Goal: Task Accomplishment & Management: Manage account settings

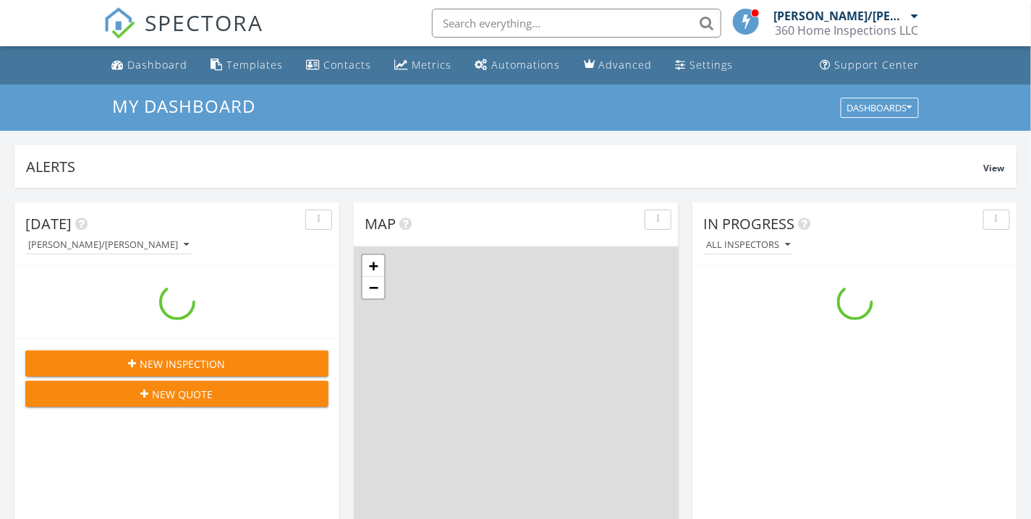
scroll to position [1342, 1057]
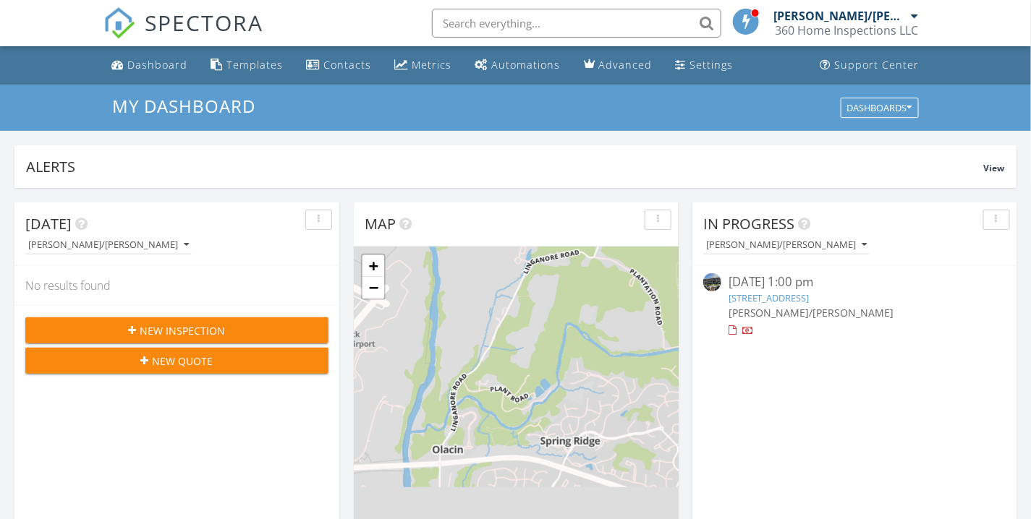
click at [781, 300] on link "817 Belgian Ave, Baltimore, MD 21218" at bounding box center [769, 298] width 81 height 13
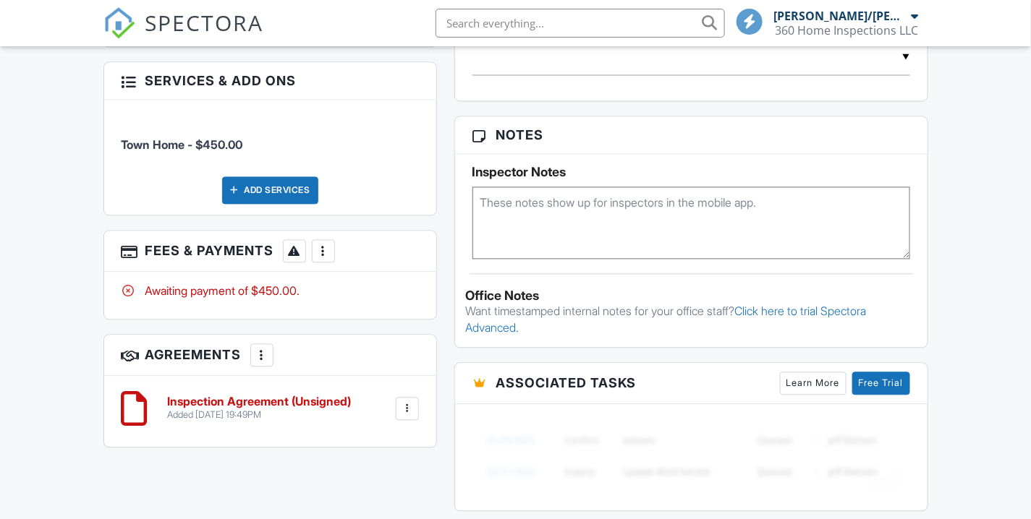
scroll to position [884, 0]
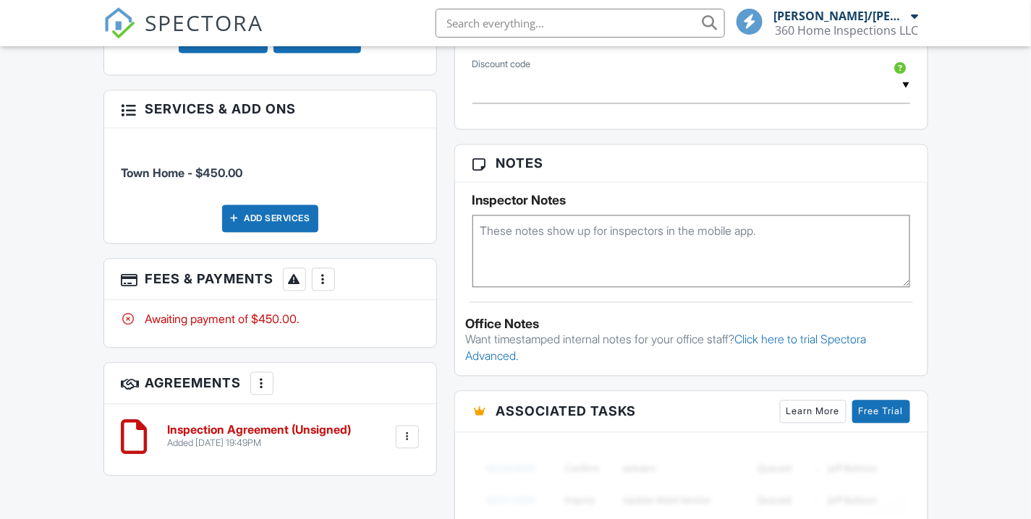
click at [331, 273] on div at bounding box center [323, 280] width 14 height 14
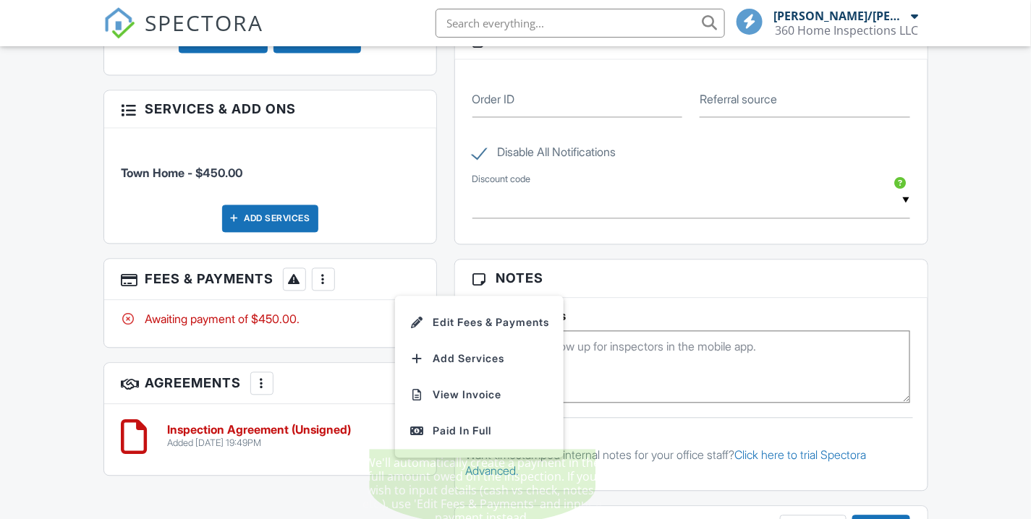
scroll to position [999, 0]
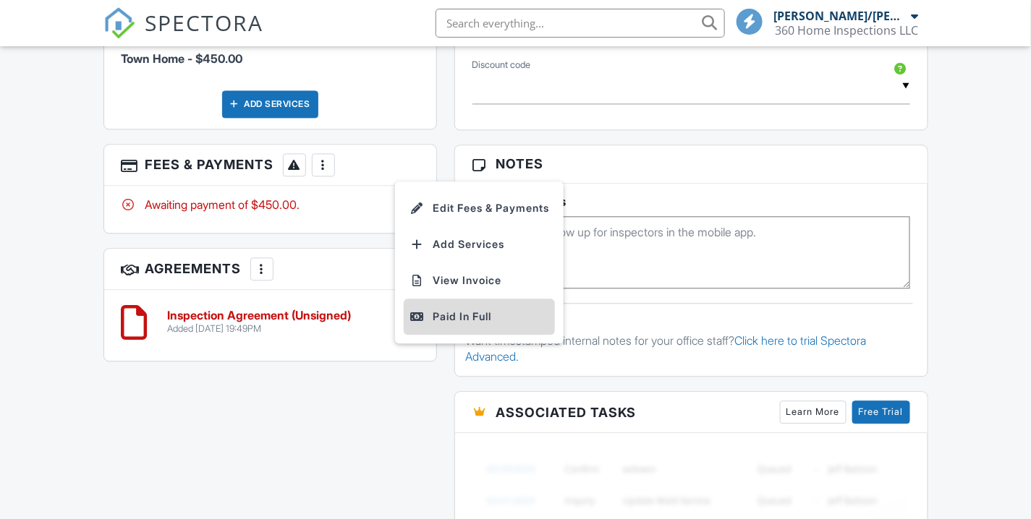
click at [474, 309] on div "Paid In Full" at bounding box center [479, 316] width 140 height 17
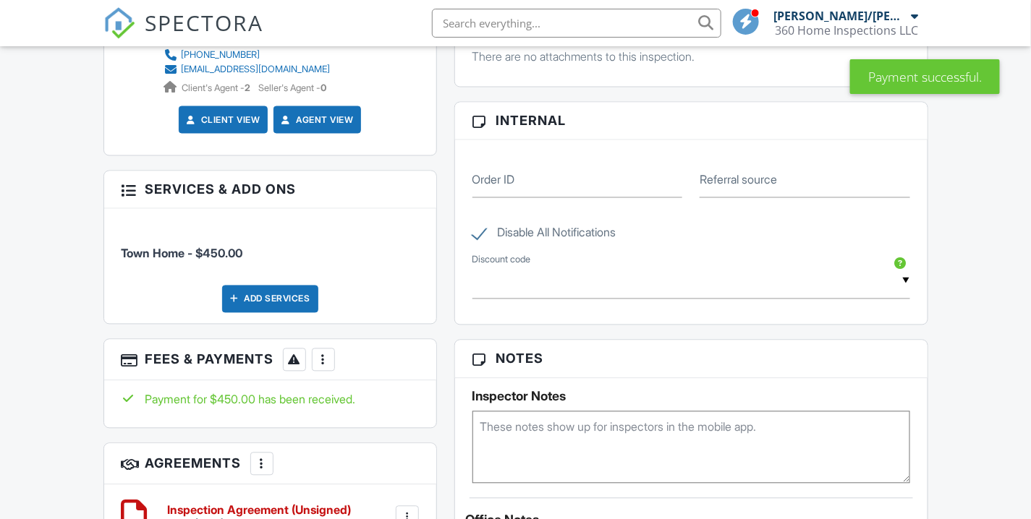
click at [331, 357] on div at bounding box center [323, 360] width 14 height 14
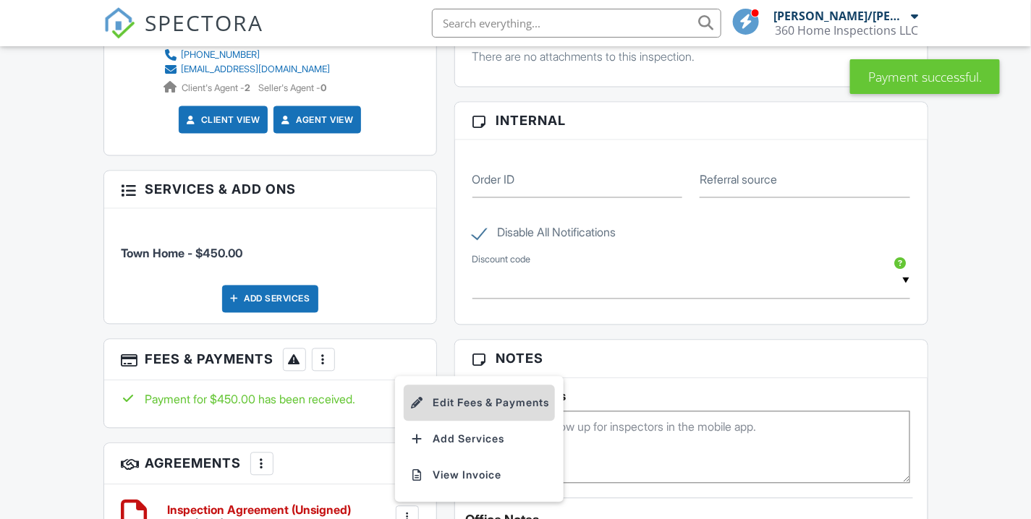
click at [467, 398] on li "Edit Fees & Payments" at bounding box center [479, 404] width 151 height 36
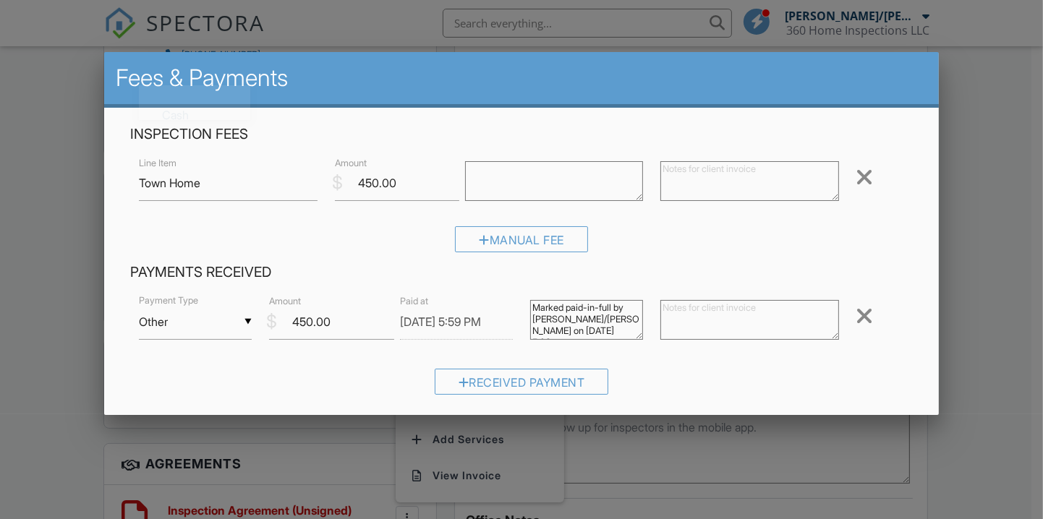
click at [244, 313] on input "Other" at bounding box center [195, 322] width 113 height 35
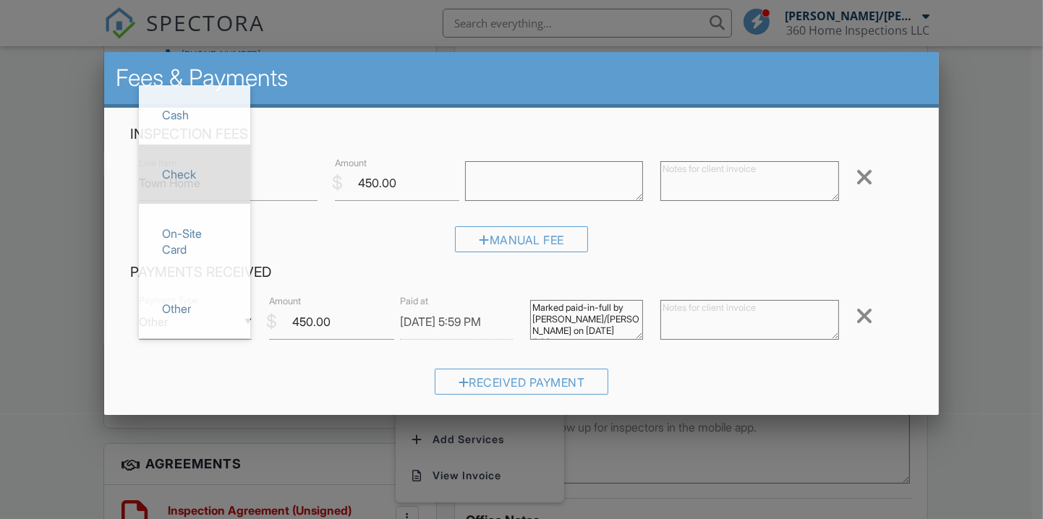
click at [213, 182] on span "Check" at bounding box center [194, 174] width 88 height 36
type input "Check"
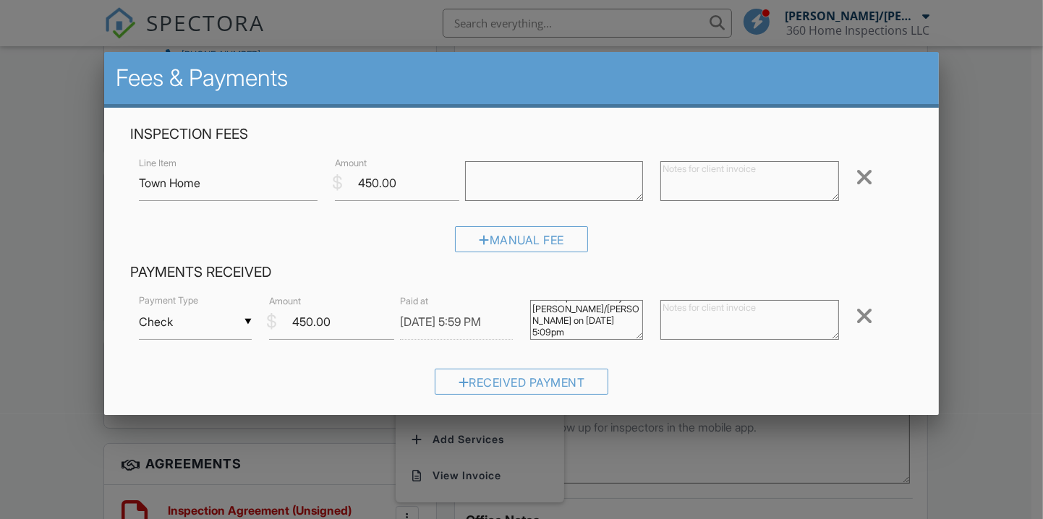
scroll to position [257, 0]
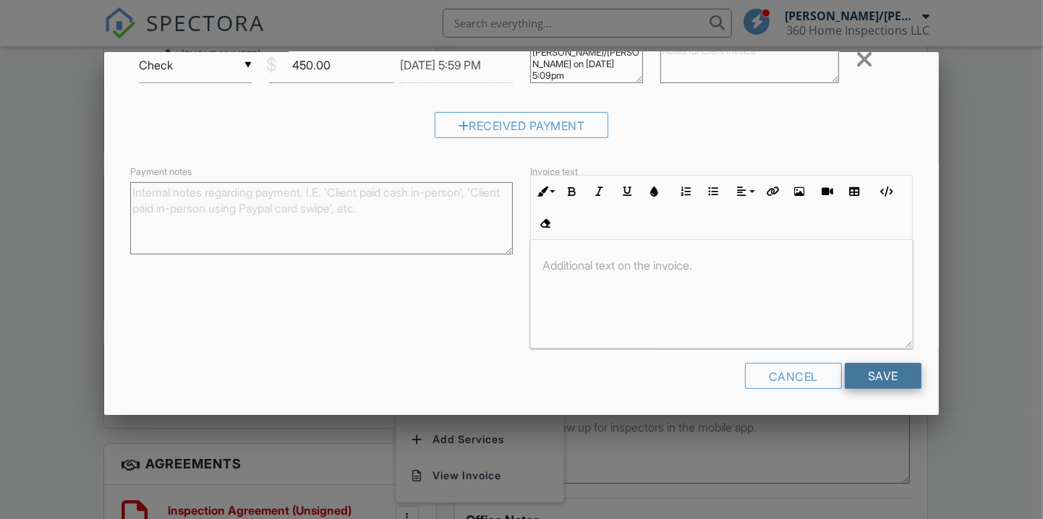
click at [886, 381] on input "Save" at bounding box center [883, 376] width 77 height 26
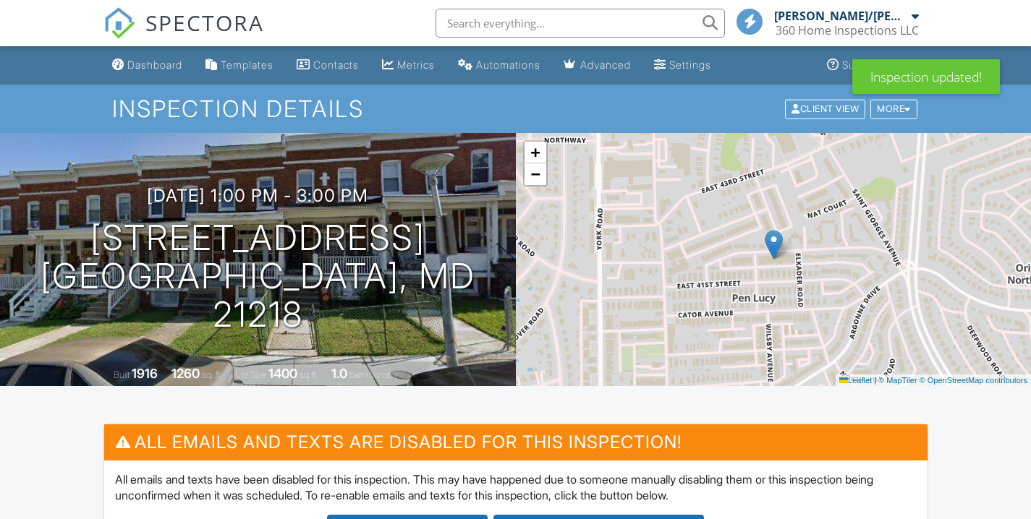
scroll to position [321, 0]
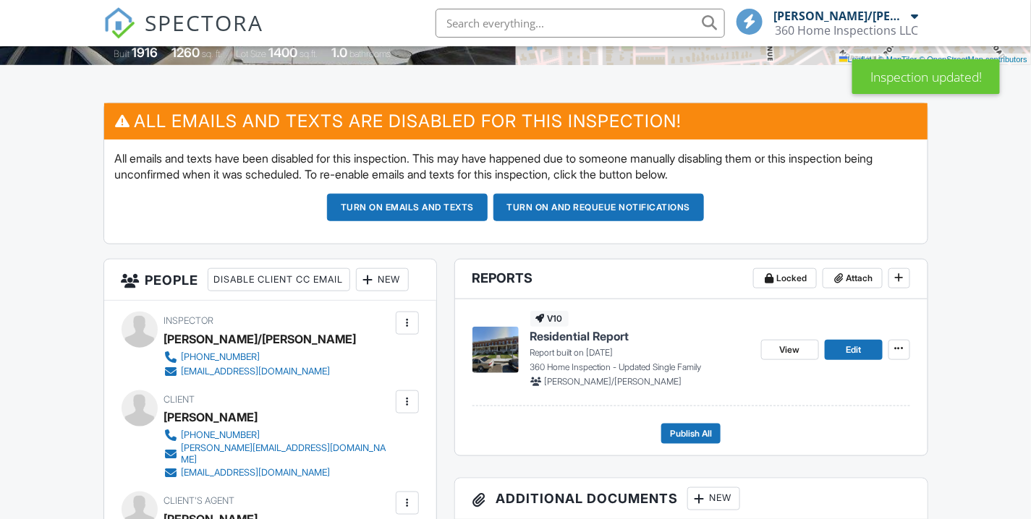
click at [447, 205] on button "Turn on emails and texts" at bounding box center [407, 207] width 161 height 27
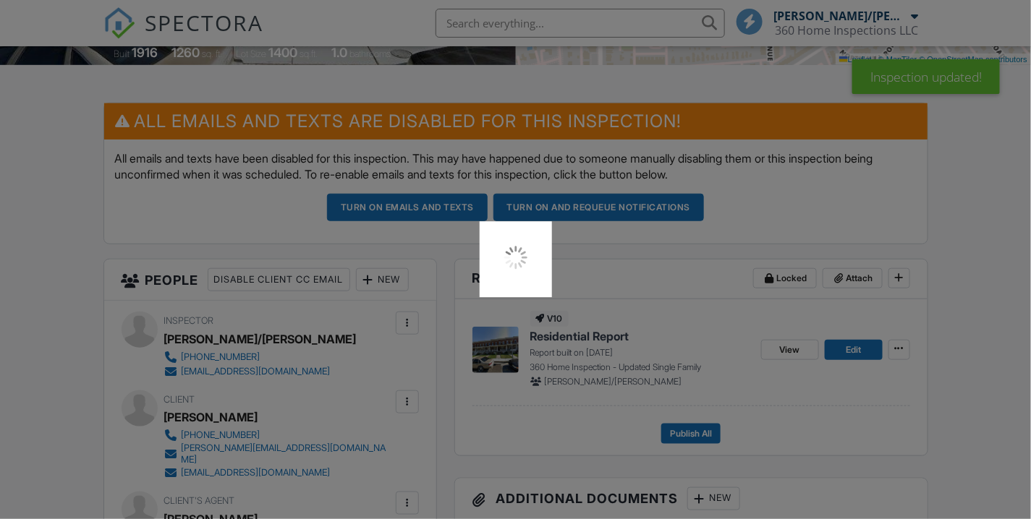
scroll to position [0, 0]
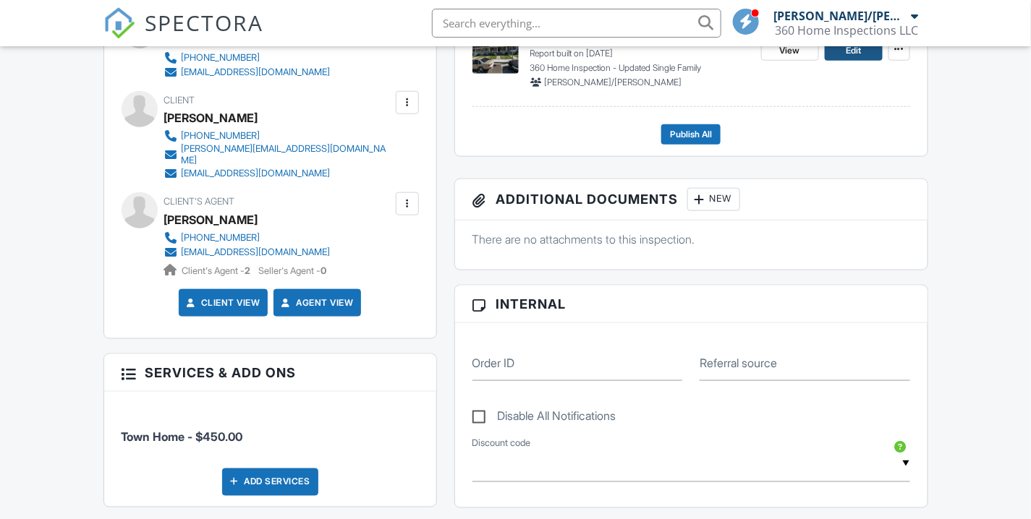
scroll to position [161, 0]
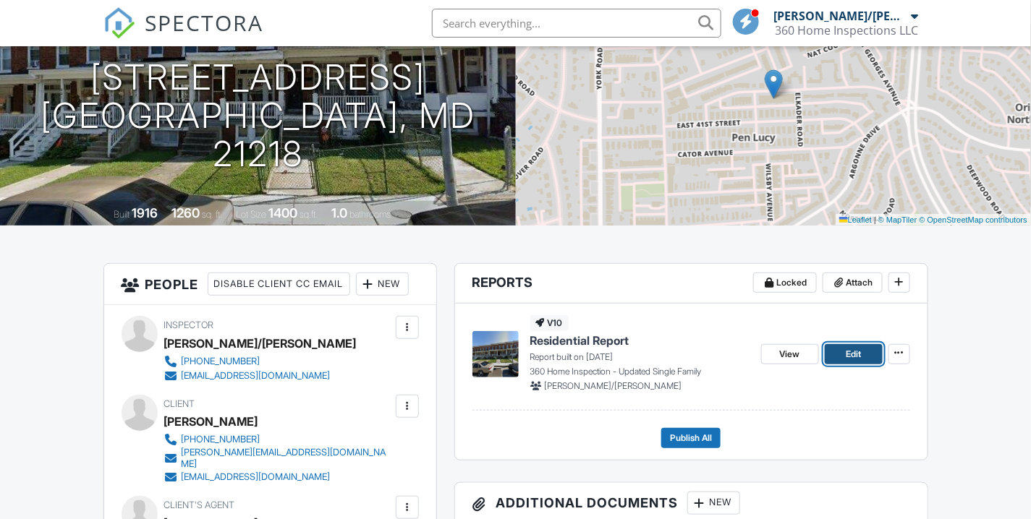
click at [855, 357] on span "Edit" at bounding box center [853, 354] width 15 height 14
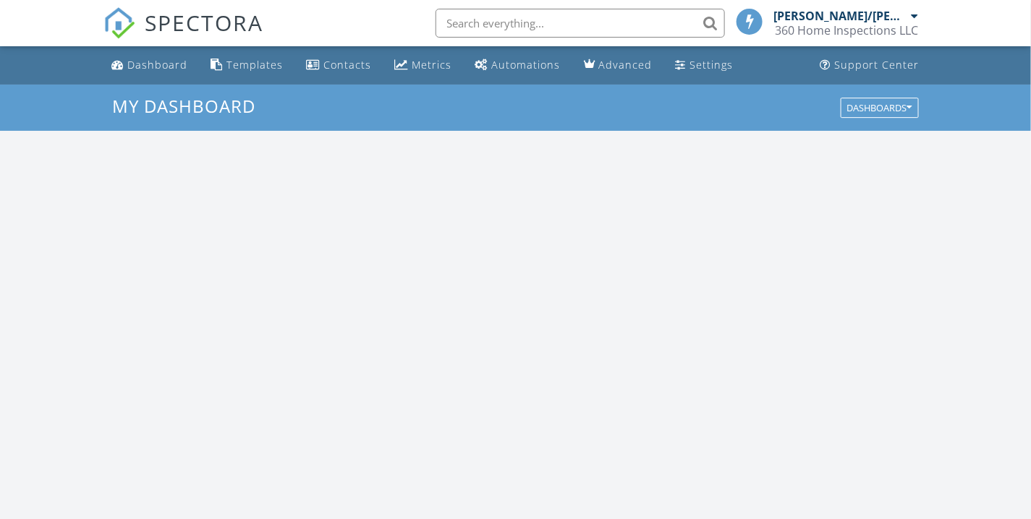
scroll to position [1342, 1057]
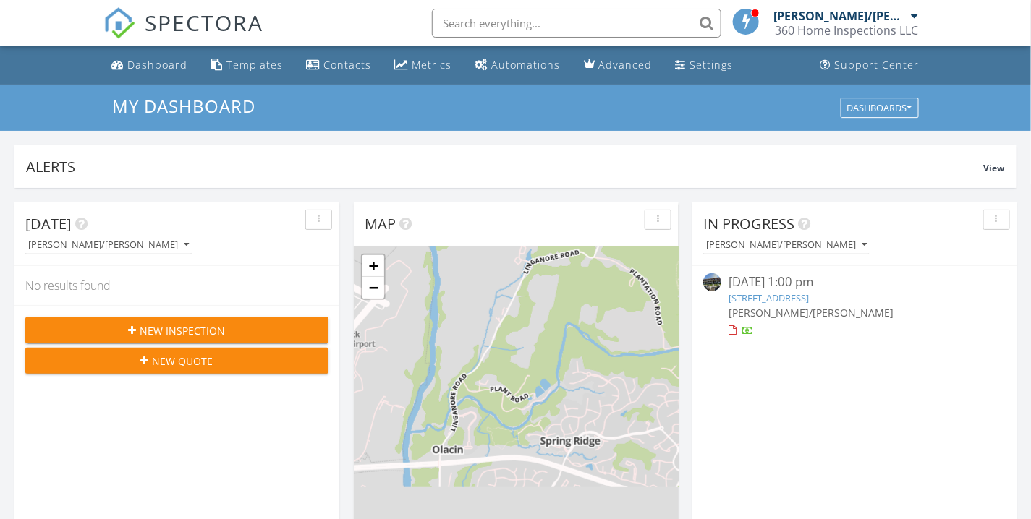
click at [810, 295] on link "817 Belgian Ave, Baltimore, MD 21218" at bounding box center [769, 298] width 81 height 13
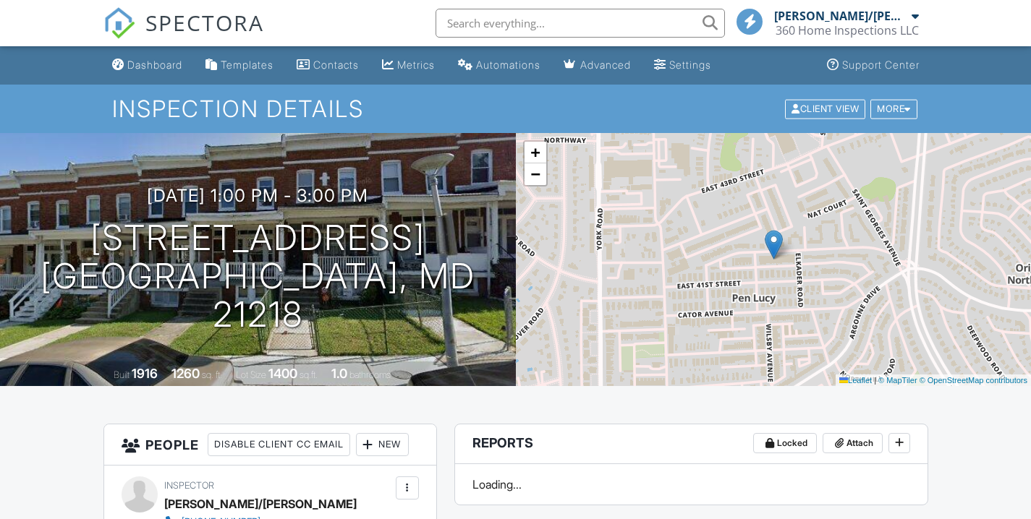
scroll to position [402, 0]
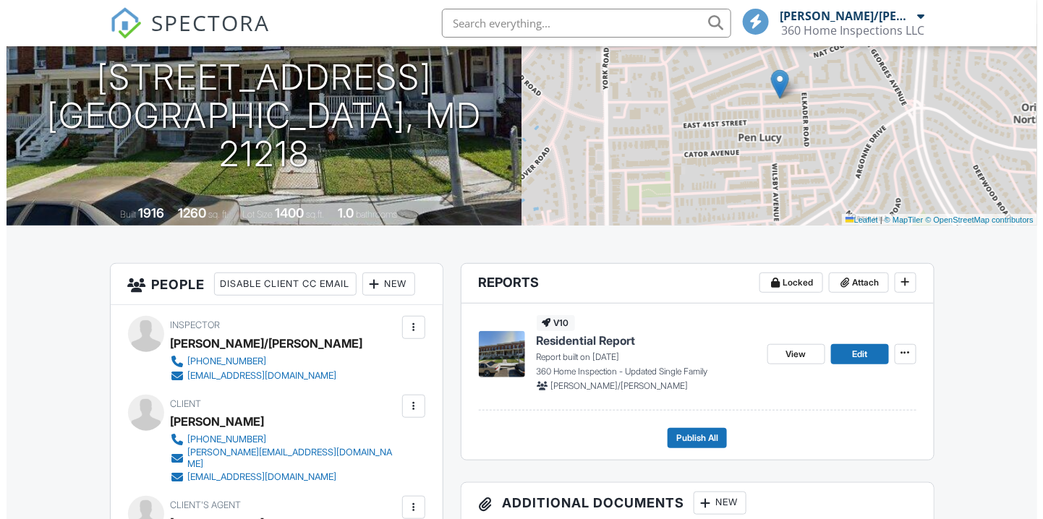
scroll to position [0, 0]
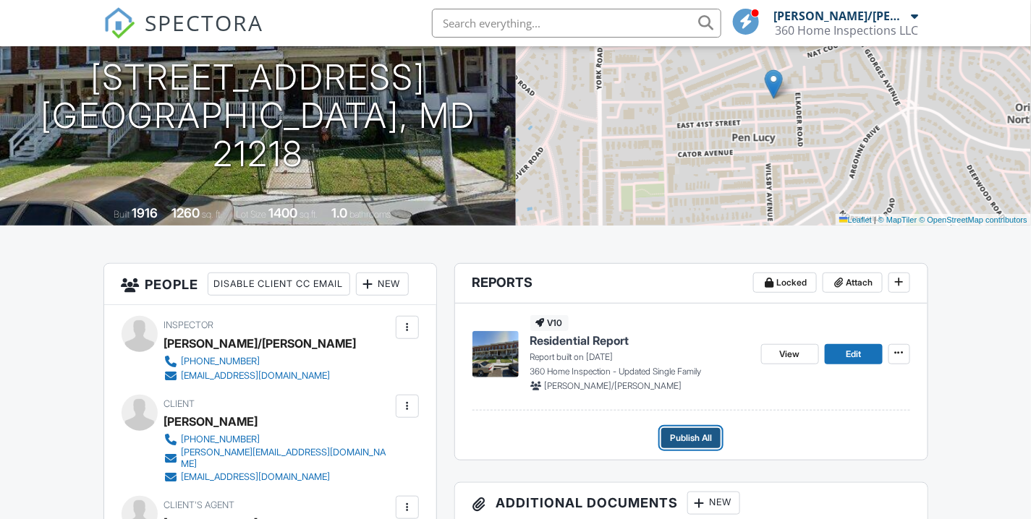
click at [705, 442] on span "Publish All" at bounding box center [691, 438] width 42 height 14
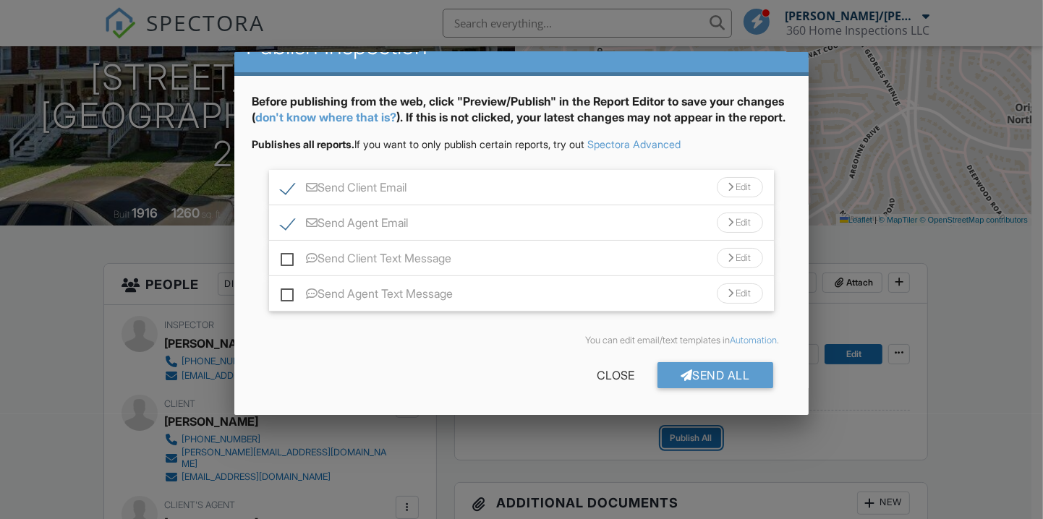
scroll to position [47, 0]
click at [715, 383] on div "Send All" at bounding box center [716, 375] width 116 height 26
